Goal: Find specific page/section: Find specific page/section

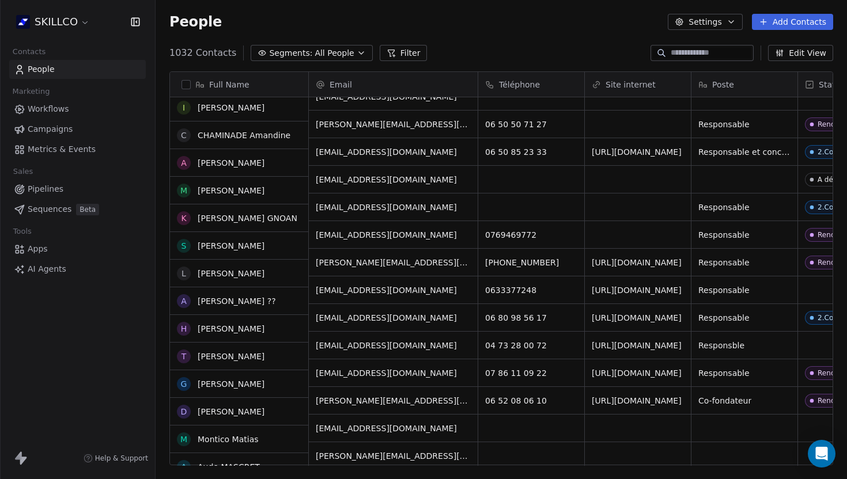
scroll to position [845, 0]
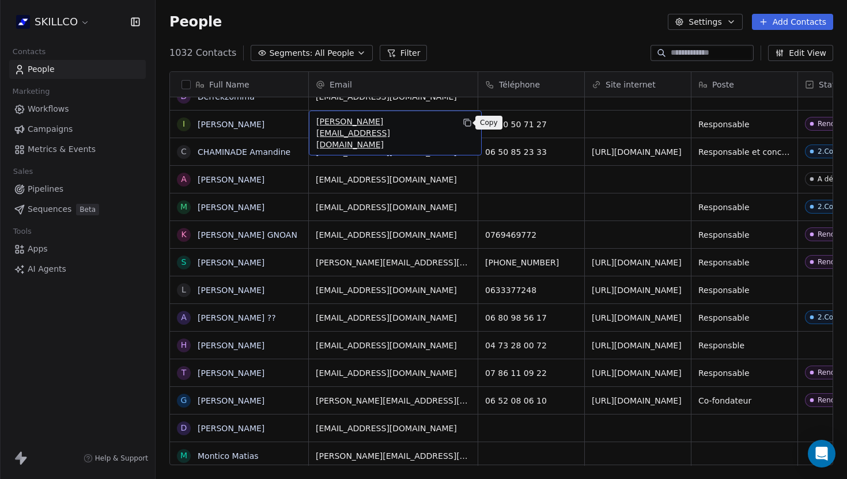
click at [464, 124] on icon "grid" at bounding box center [467, 122] width 9 height 9
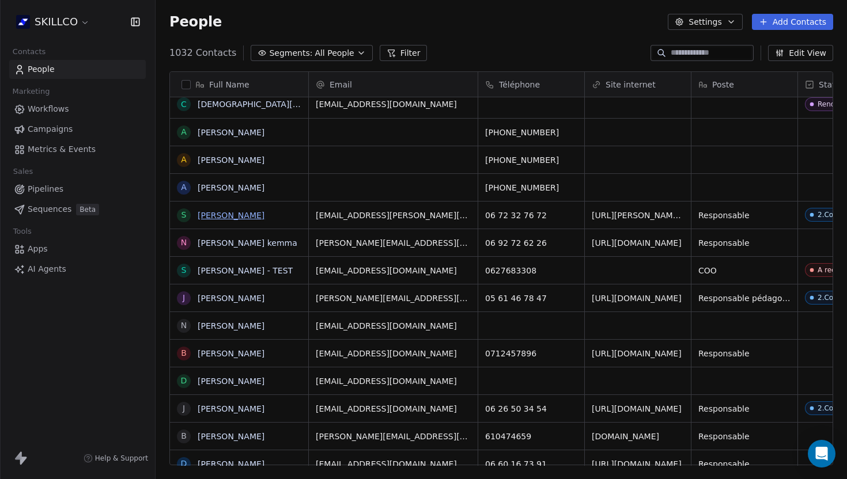
click at [231, 220] on link "[PERSON_NAME]" at bounding box center [231, 215] width 67 height 9
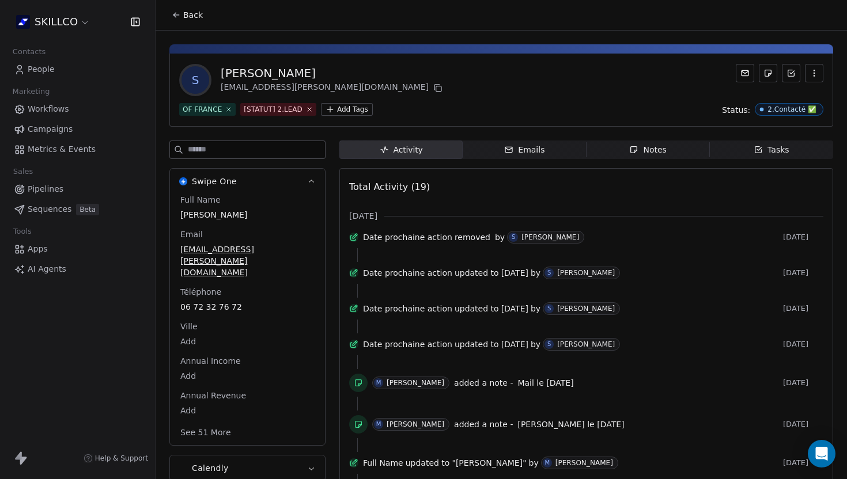
click at [637, 149] on icon "button" at bounding box center [633, 149] width 9 height 9
